Goal: Task Accomplishment & Management: Manage account settings

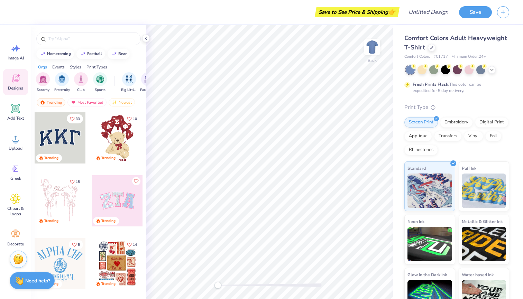
click at [32, 9] on div "Save to See Price & Shipping 👉" at bounding box center [208, 12] width 379 height 24
click at [5, 11] on div at bounding box center [7, 12] width 14 height 24
click at [511, 13] on div "Save" at bounding box center [491, 12] width 64 height 24
click at [507, 13] on button "button" at bounding box center [503, 11] width 12 height 12
click at [428, 15] on input "Design Title" at bounding box center [437, 12] width 34 height 14
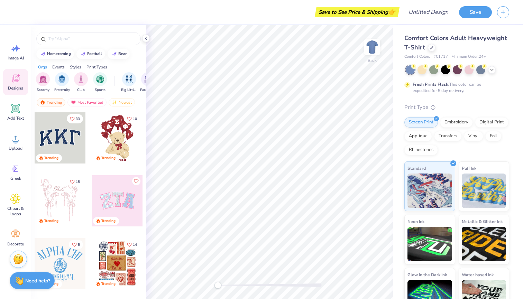
click at [27, 10] on div "Save to See Price & Shipping 👉" at bounding box center [208, 12] width 379 height 24
click at [17, 50] on icon at bounding box center [17, 48] width 6 height 6
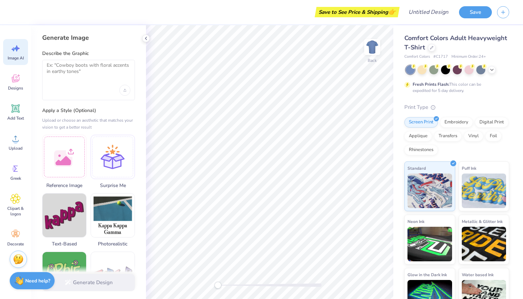
click at [374, 12] on div "Save to See Price & Shipping 👉" at bounding box center [356, 12] width 81 height 10
click at [436, 11] on input "Design Title" at bounding box center [437, 12] width 34 height 14
click at [501, 10] on icon "button" at bounding box center [503, 11] width 6 height 6
click at [507, 10] on button "button" at bounding box center [503, 11] width 12 height 12
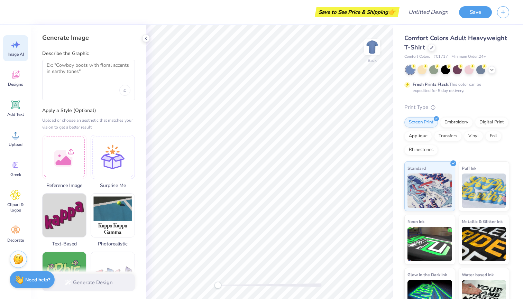
scroll to position [4, 0]
click at [41, 279] on strong "Need help?" at bounding box center [37, 280] width 25 height 7
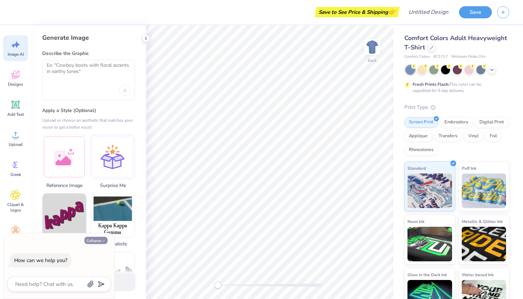
click at [92, 244] on div "Collapse How can we help you?" at bounding box center [59, 266] width 111 height 66
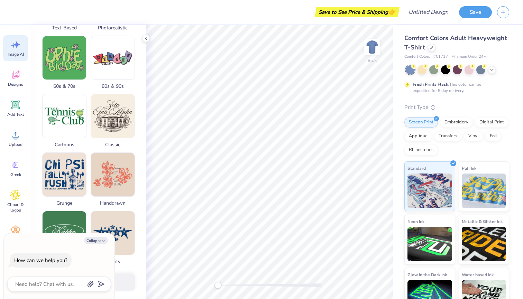
scroll to position [224, 0]
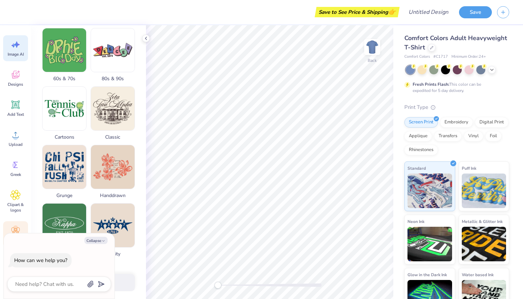
click at [14, 222] on div "Decorate" at bounding box center [15, 234] width 25 height 26
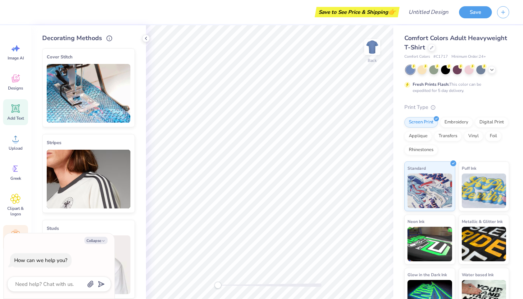
scroll to position [0, 0]
click at [98, 240] on button "Collapse" at bounding box center [95, 240] width 23 height 7
type textarea "x"
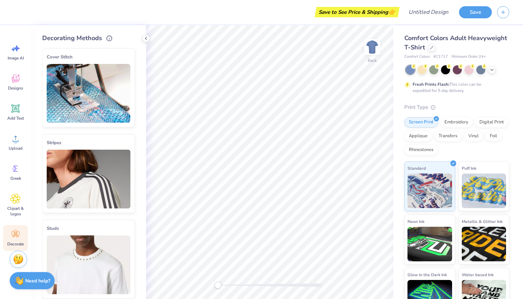
click at [14, 249] on div "Decorate" at bounding box center [15, 238] width 25 height 26
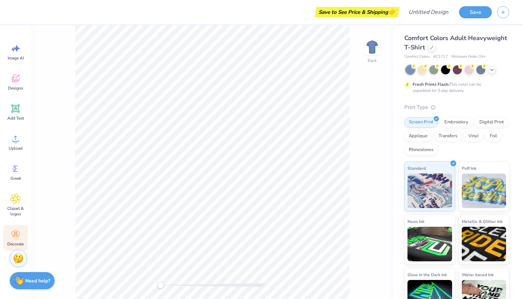
click at [16, 258] on img at bounding box center [18, 258] width 10 height 10
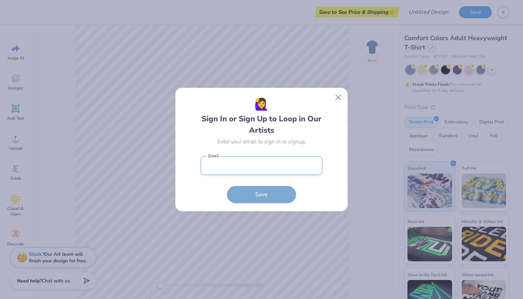
click at [276, 159] on input "email" at bounding box center [262, 165] width 122 height 19
type input "[EMAIL_ADDRESS][DOMAIN_NAME]"
click at [261, 195] on button "Save" at bounding box center [261, 194] width 69 height 17
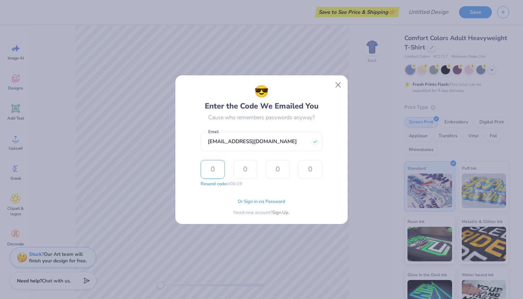
type input "6"
type input "9"
type input "6"
type input "3"
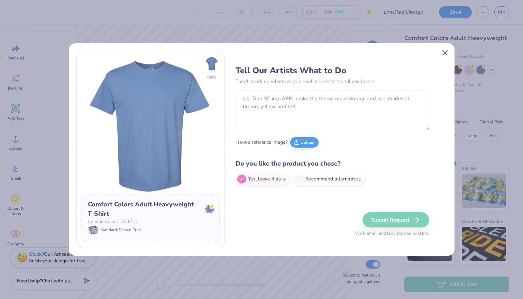
click at [445, 52] on button "Close" at bounding box center [444, 52] width 13 height 13
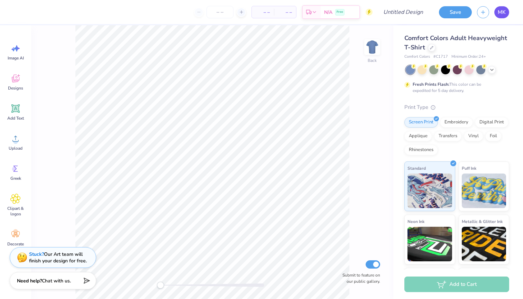
click at [496, 13] on link "MK" at bounding box center [501, 12] width 15 height 12
